Goal: Transaction & Acquisition: Purchase product/service

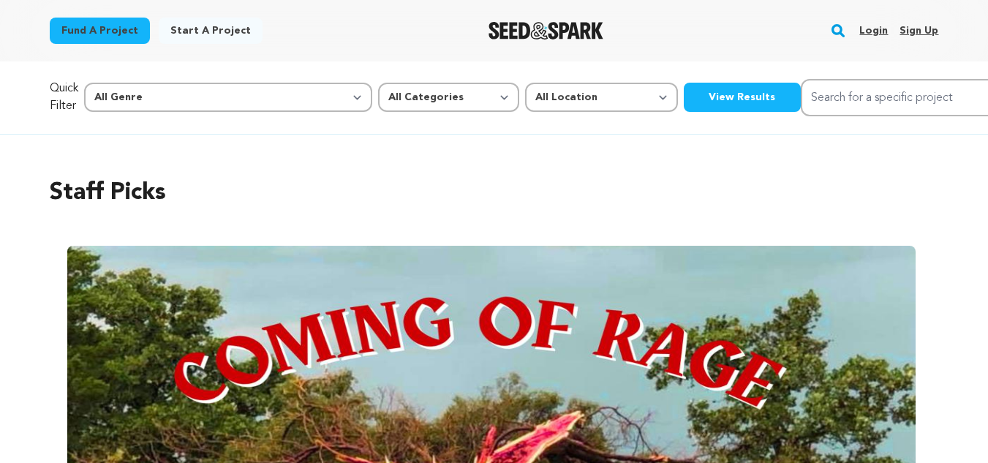
drag, startPoint x: 0, startPoint y: 0, endPoint x: 584, endPoint y: 104, distance: 593.2
click at [683, 104] on button "View Results" at bounding box center [741, 97] width 117 height 29
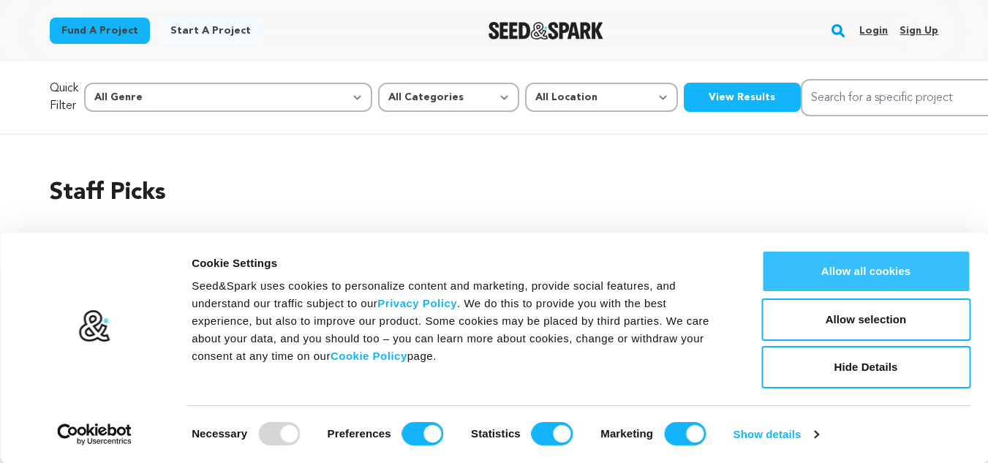
click at [841, 270] on button "Allow all cookies" at bounding box center [865, 271] width 209 height 42
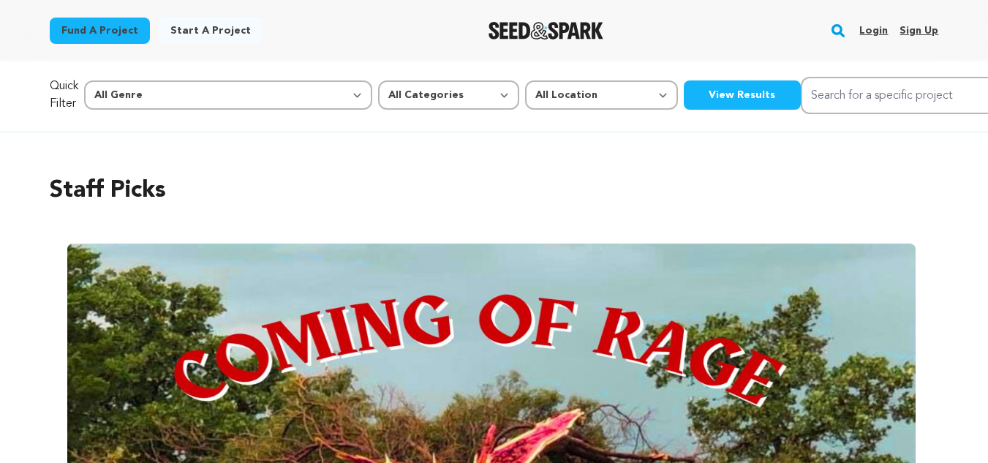
scroll to position [7, 0]
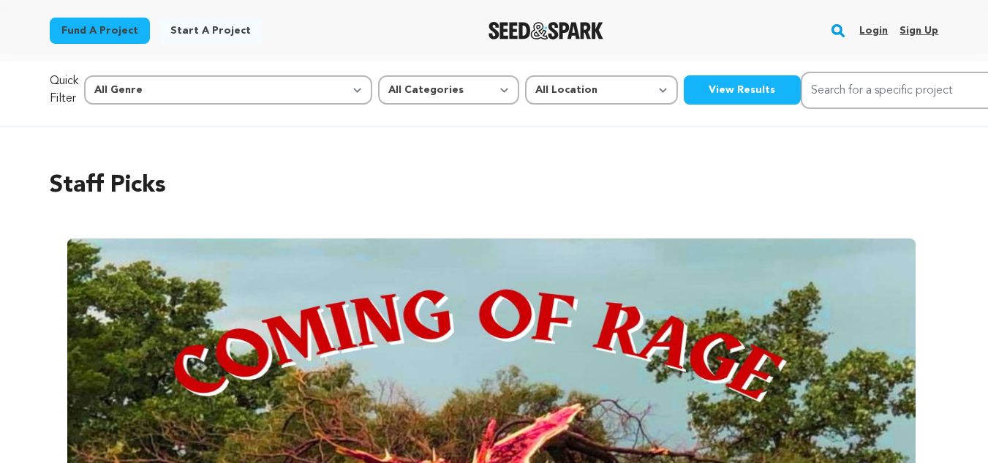
click at [78, 94] on p "Quick Filter" at bounding box center [64, 89] width 29 height 35
click at [683, 87] on button "View Results" at bounding box center [741, 89] width 117 height 29
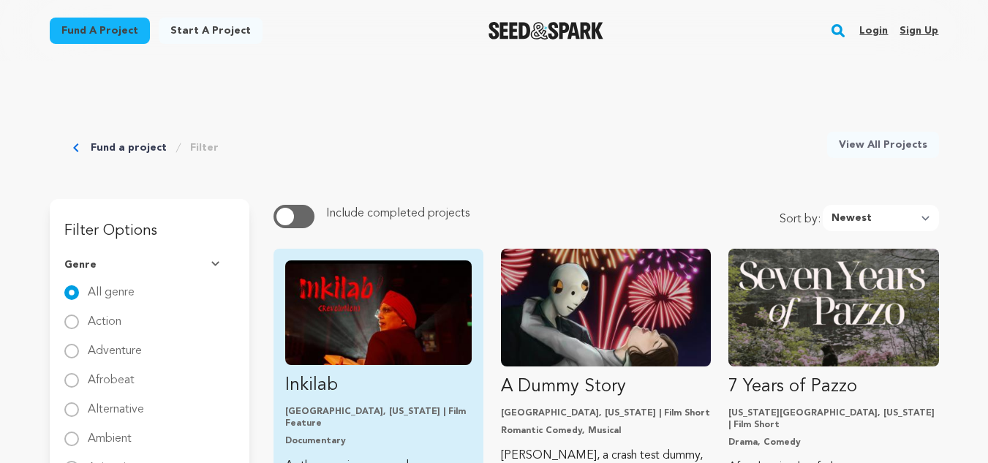
click at [412, 298] on img "Fund Inkilab" at bounding box center [378, 312] width 186 height 105
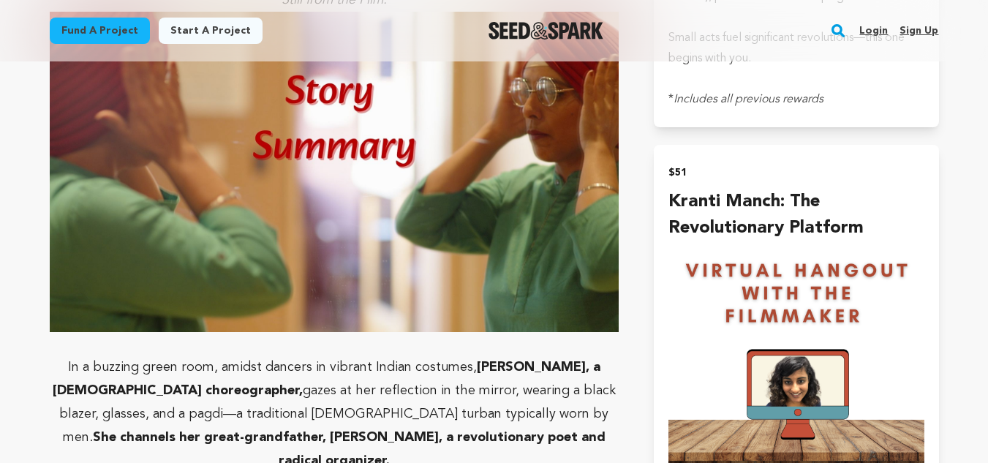
scroll to position [1940, 0]
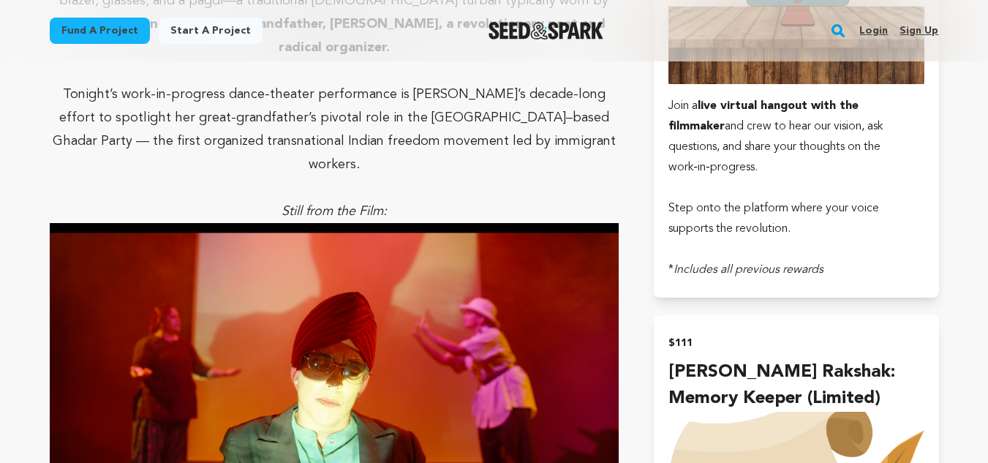
click at [436, 298] on img at bounding box center [334, 383] width 569 height 320
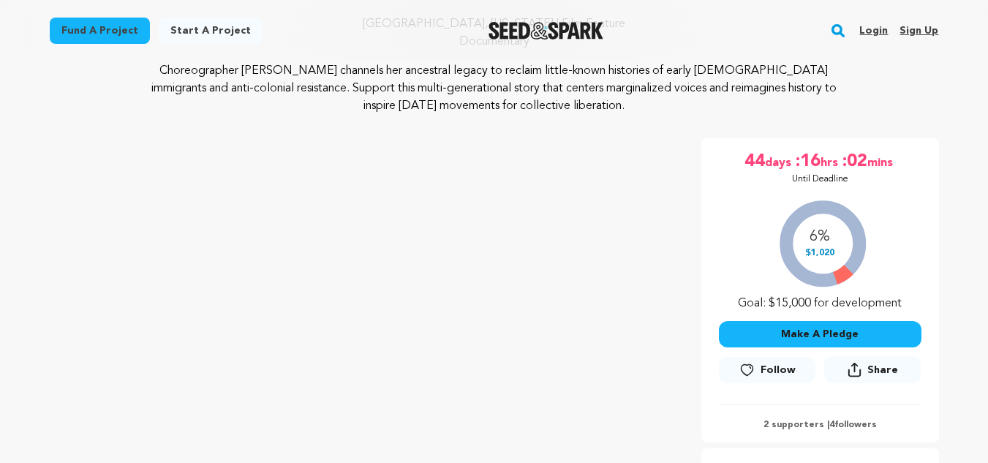
scroll to position [354, 0]
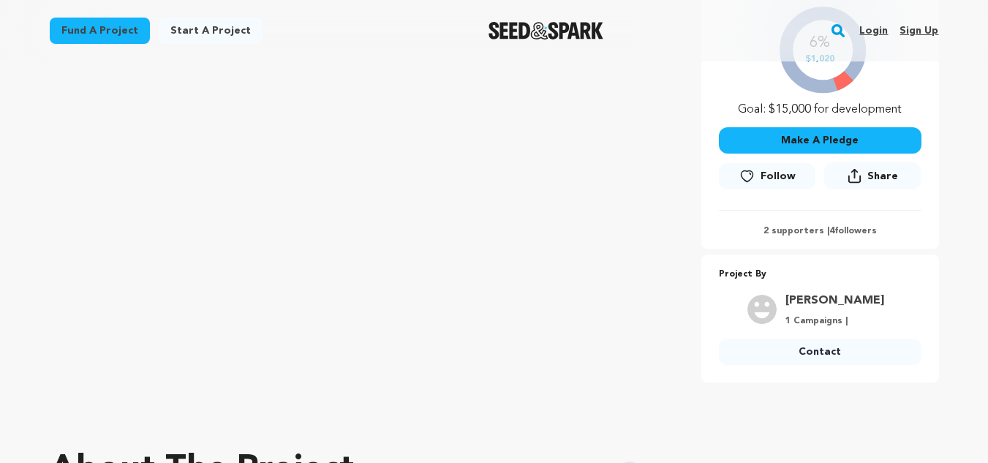
click at [820, 303] on link "Suryaneni Priyanka" at bounding box center [834, 301] width 99 height 18
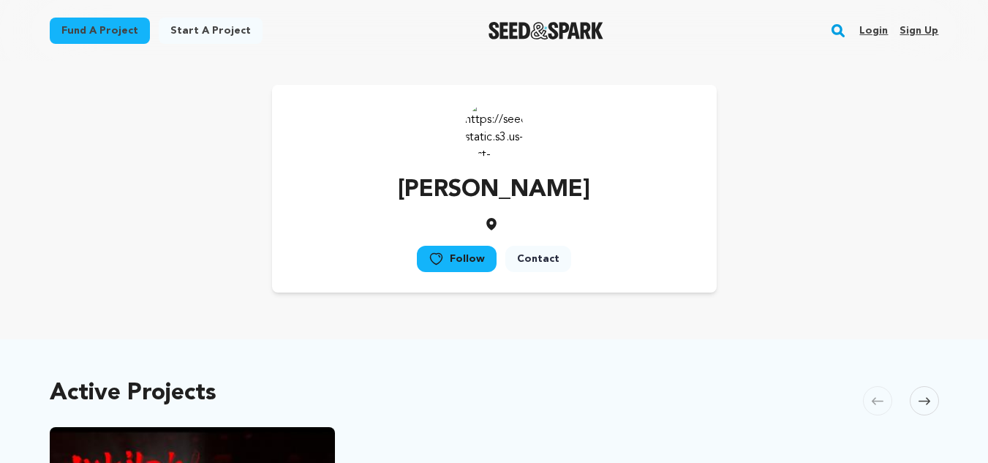
click at [496, 115] on img at bounding box center [494, 128] width 58 height 58
click at [534, 257] on link "Contact" at bounding box center [538, 259] width 66 height 26
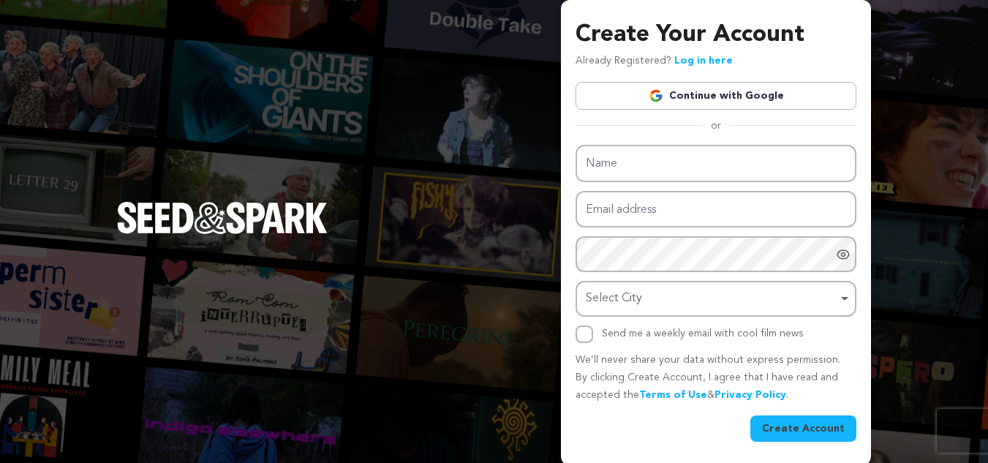
scroll to position [2, 0]
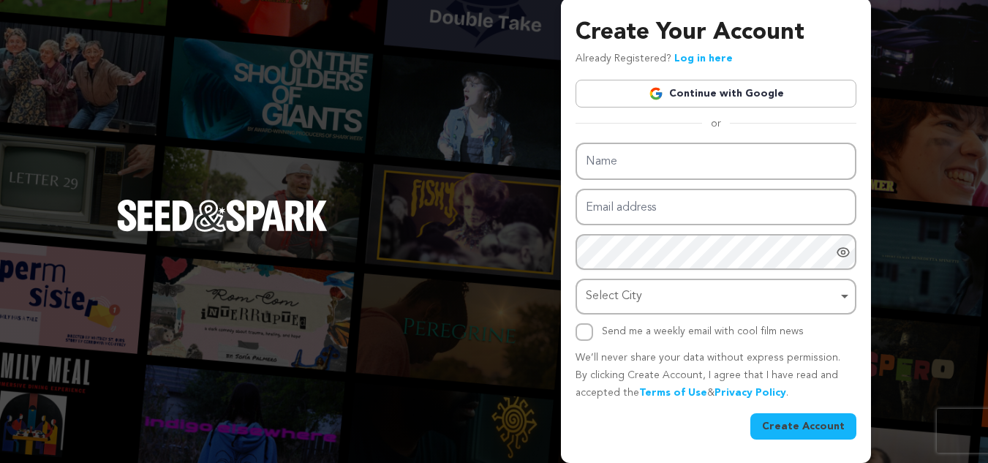
drag, startPoint x: 359, startPoint y: 246, endPoint x: 154, endPoint y: 171, distance: 218.5
click at [154, 171] on div "Create Your Account Already Registered? Log in here Continue with Google or eyJ…" at bounding box center [494, 230] width 988 height 465
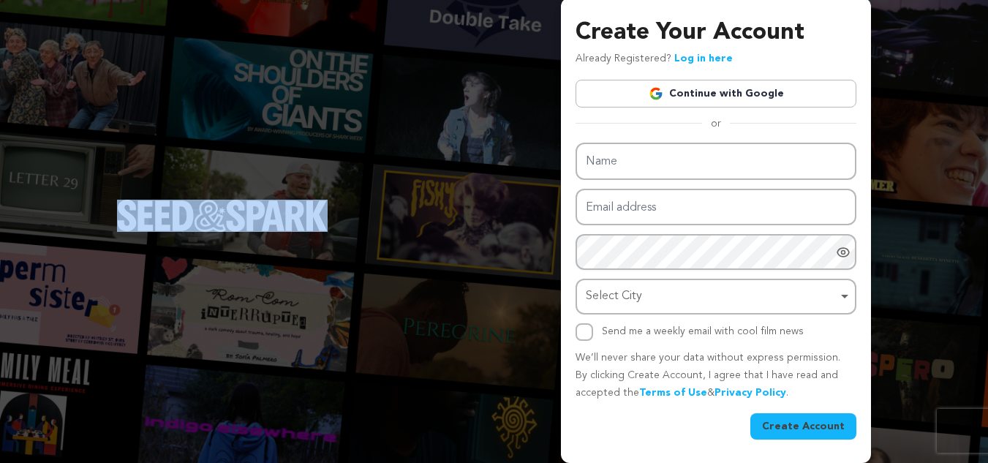
drag, startPoint x: 338, startPoint y: 199, endPoint x: 241, endPoint y: 219, distance: 99.4
click at [241, 219] on div "Create Your Account Already Registered? Log in here Continue with Google or eyJ…" at bounding box center [494, 230] width 988 height 465
copy link "Seed&Spark Homepage"
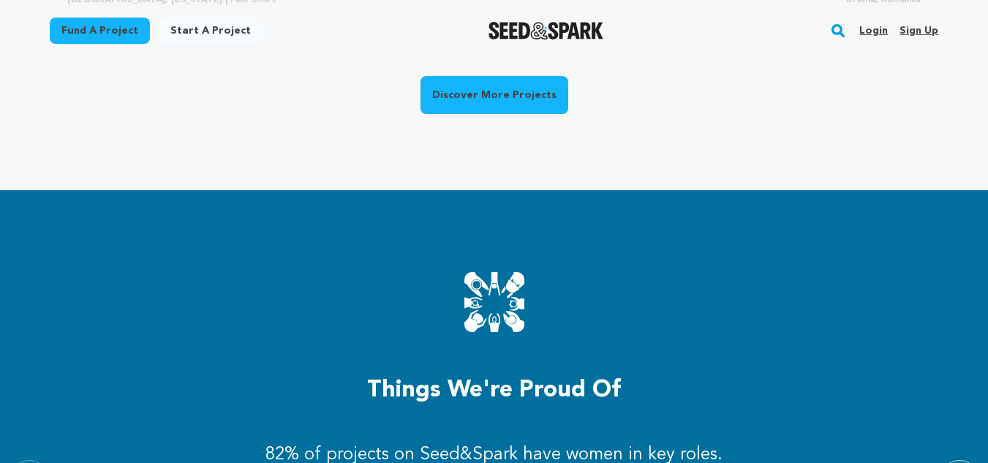
scroll to position [1474, 0]
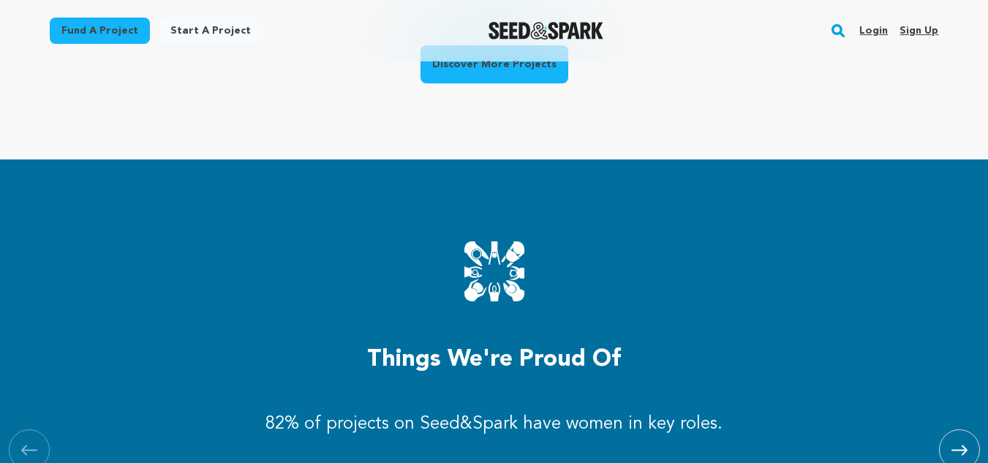
click at [520, 68] on link "Discover More Projects" at bounding box center [494, 64] width 148 height 38
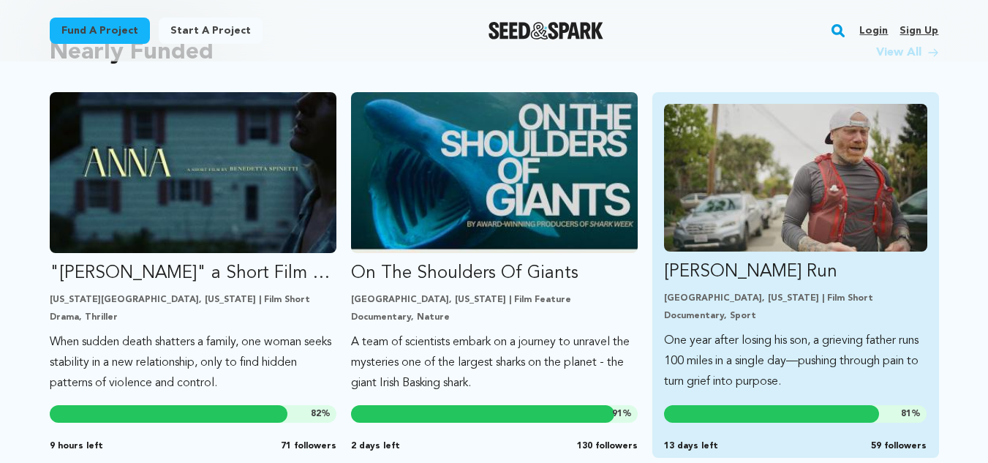
scroll to position [941, 0]
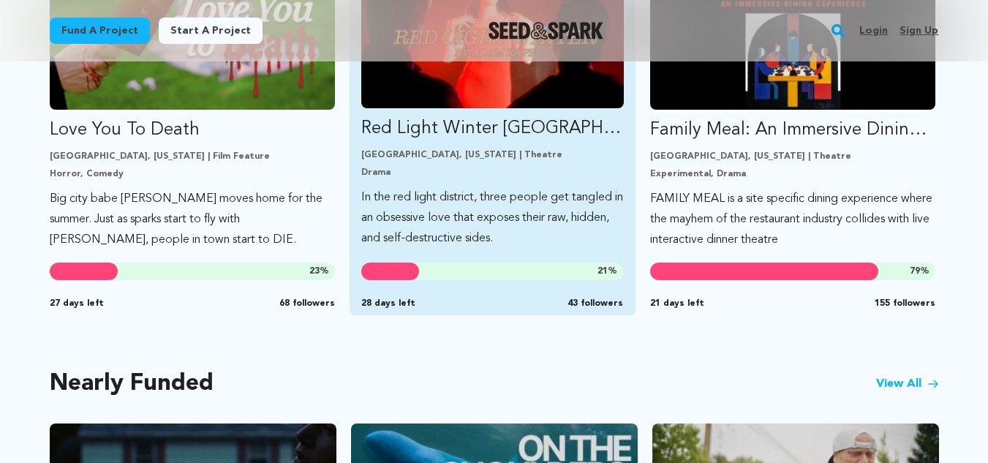
click at [493, 201] on p "In the red light district, three people get tangled in an obsessive love that e…" at bounding box center [492, 217] width 262 height 61
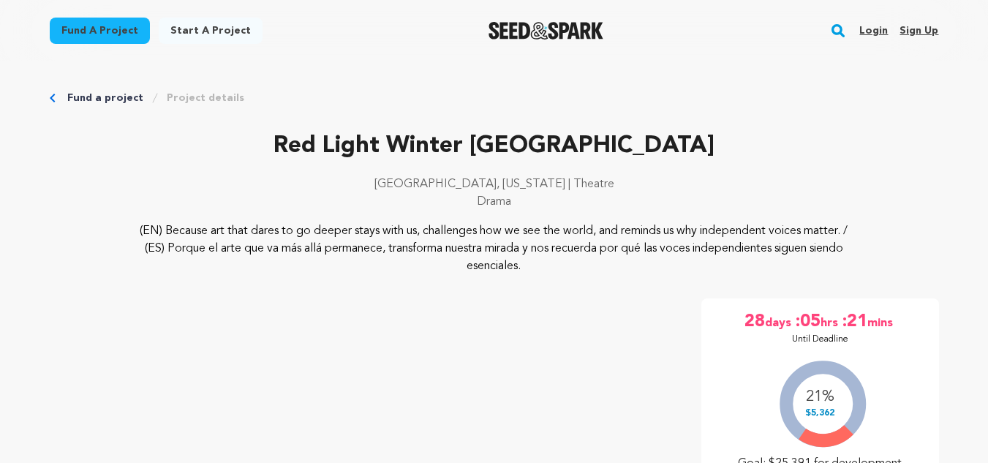
click at [205, 99] on link "Project details" at bounding box center [205, 98] width 77 height 15
click at [175, 99] on link "Project details" at bounding box center [205, 98] width 77 height 15
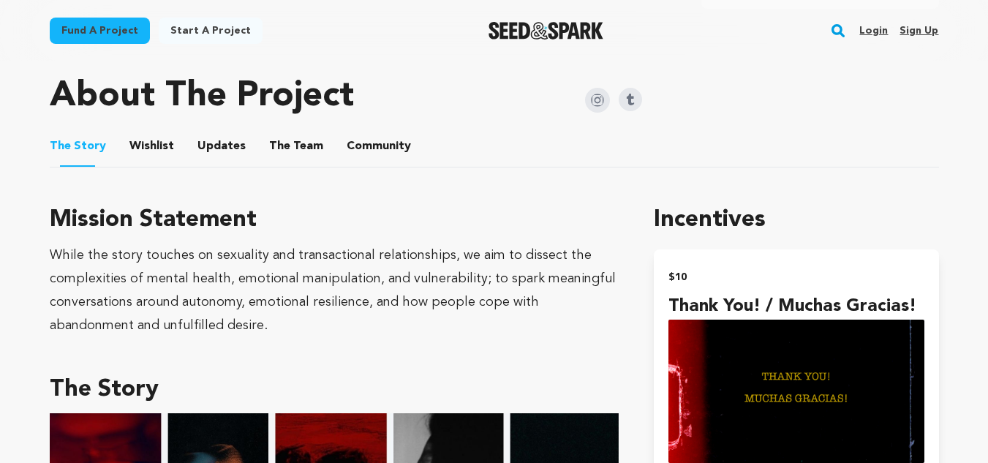
scroll to position [741, 0]
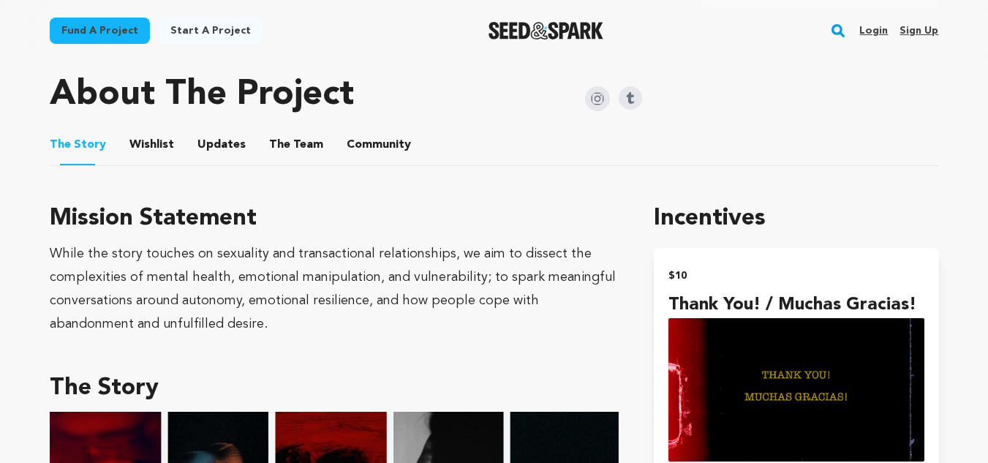
click at [156, 138] on button "Wishlist" at bounding box center [151, 147] width 35 height 35
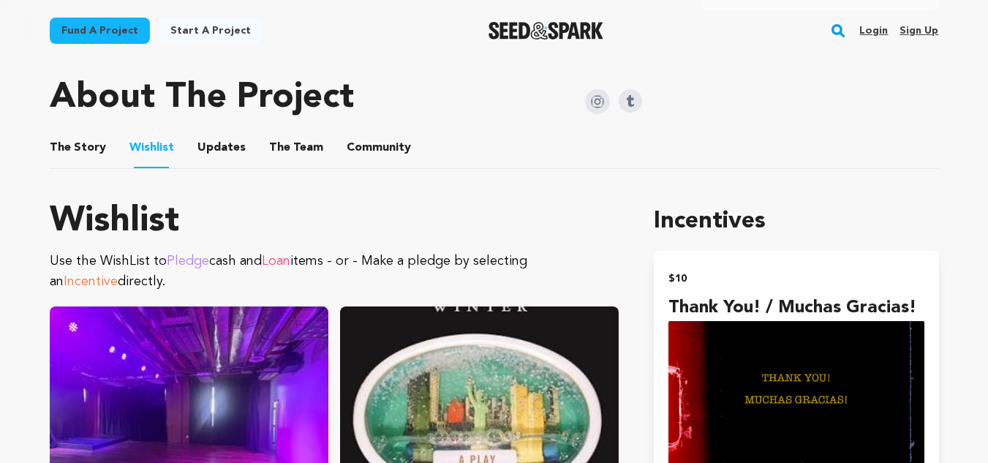
scroll to position [736, 0]
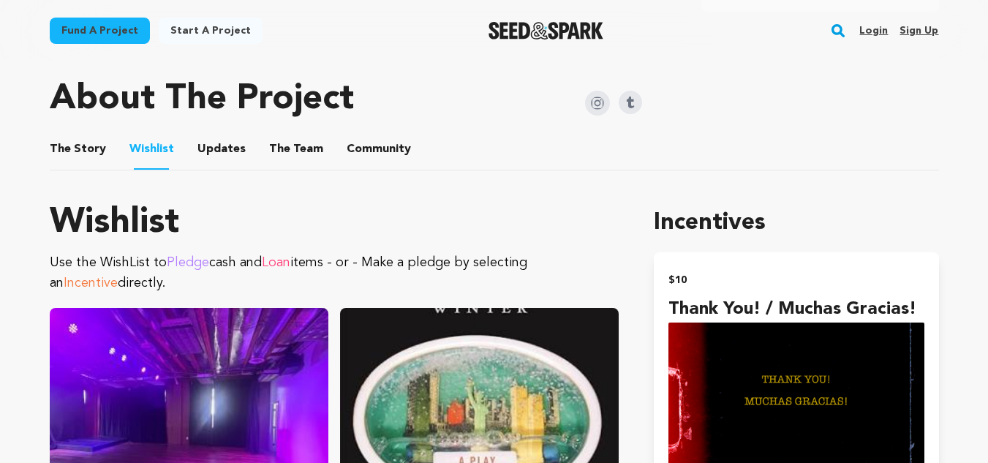
click at [204, 151] on button "Updates" at bounding box center [221, 152] width 35 height 35
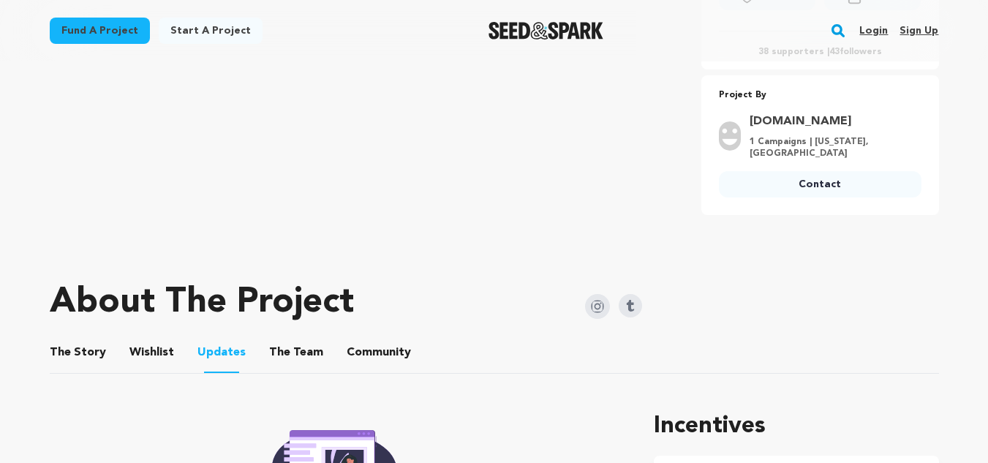
scroll to position [531, 0]
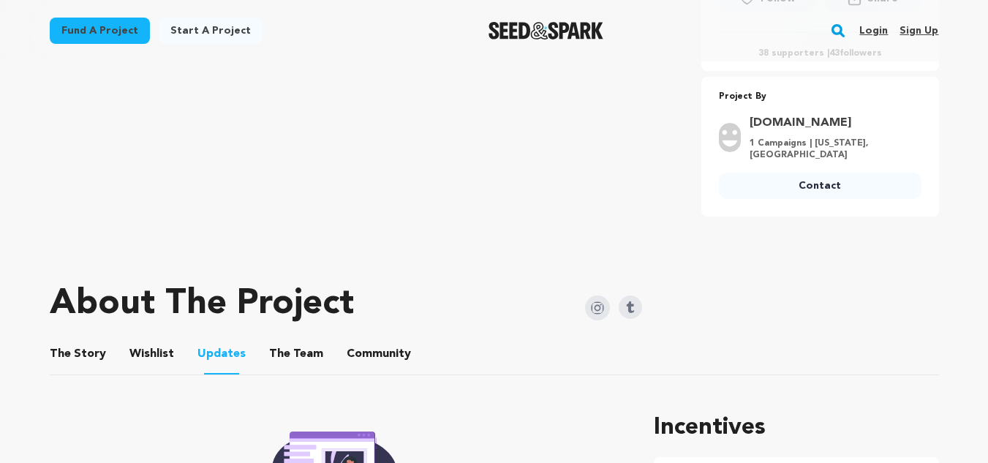
click at [626, 302] on img at bounding box center [629, 306] width 23 height 23
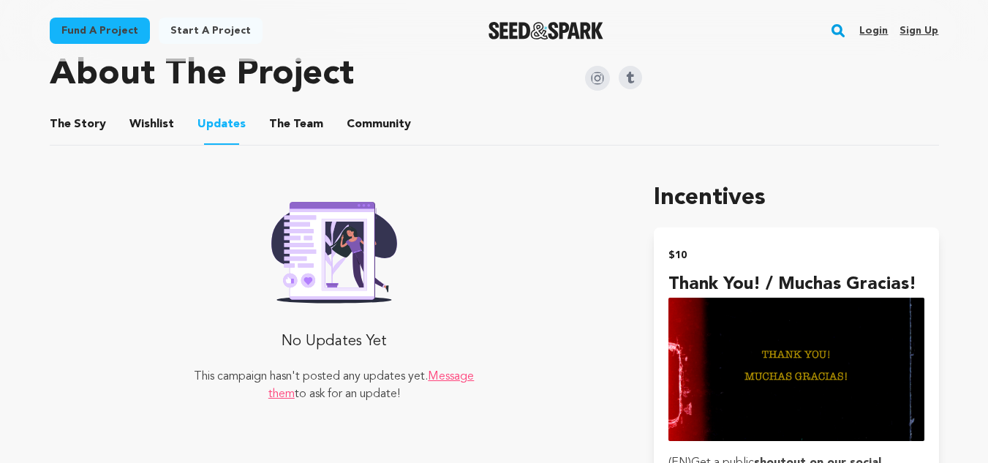
scroll to position [719, 0]
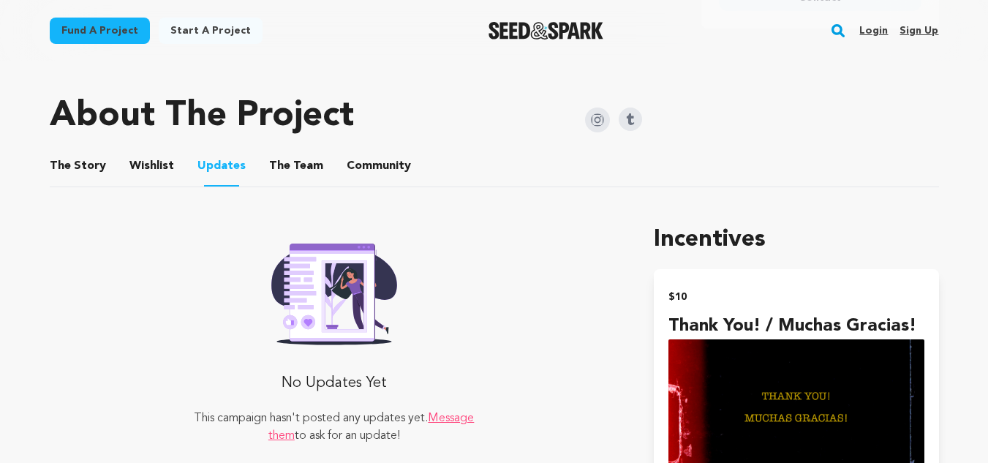
click at [634, 116] on img at bounding box center [629, 118] width 23 height 23
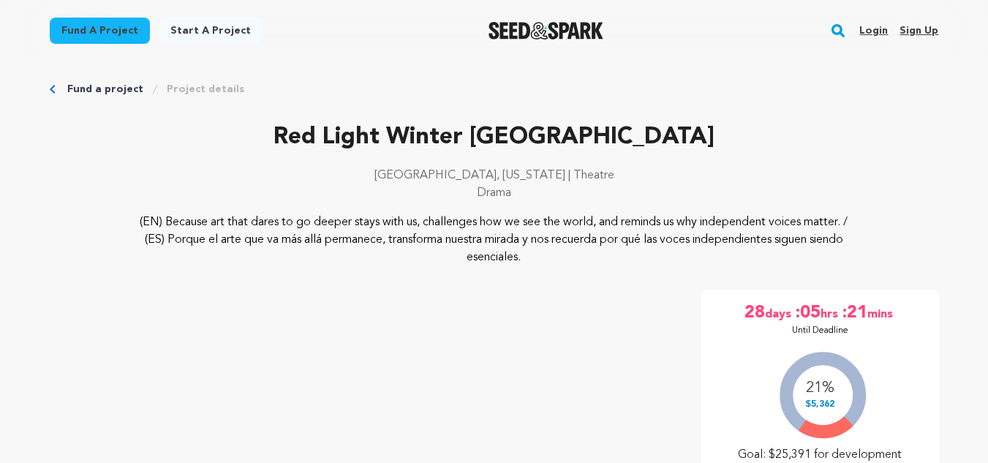
scroll to position [0, 0]
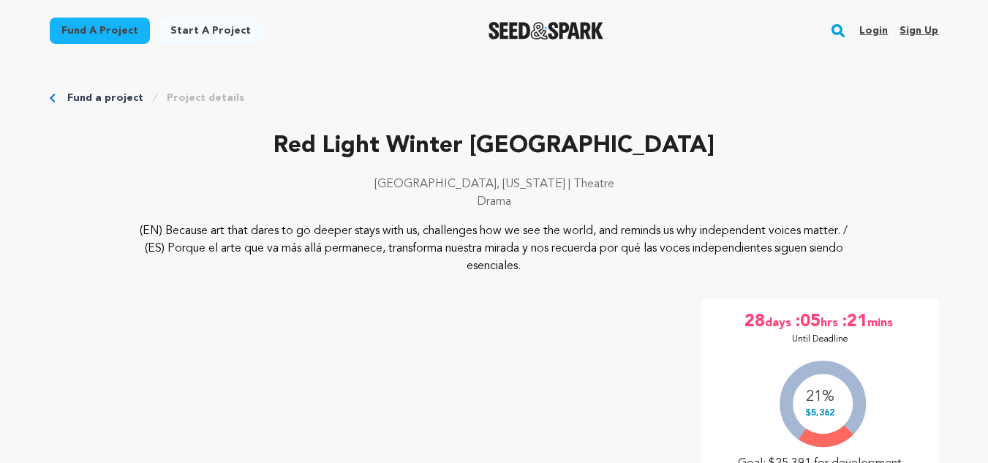
scroll to position [736, 0]
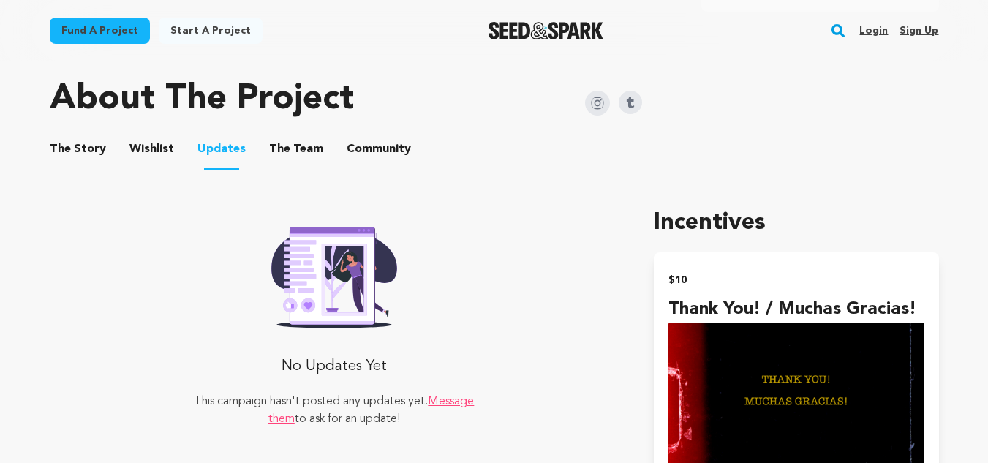
scroll to position [741, 0]
